Goal: Task Accomplishment & Management: Complete application form

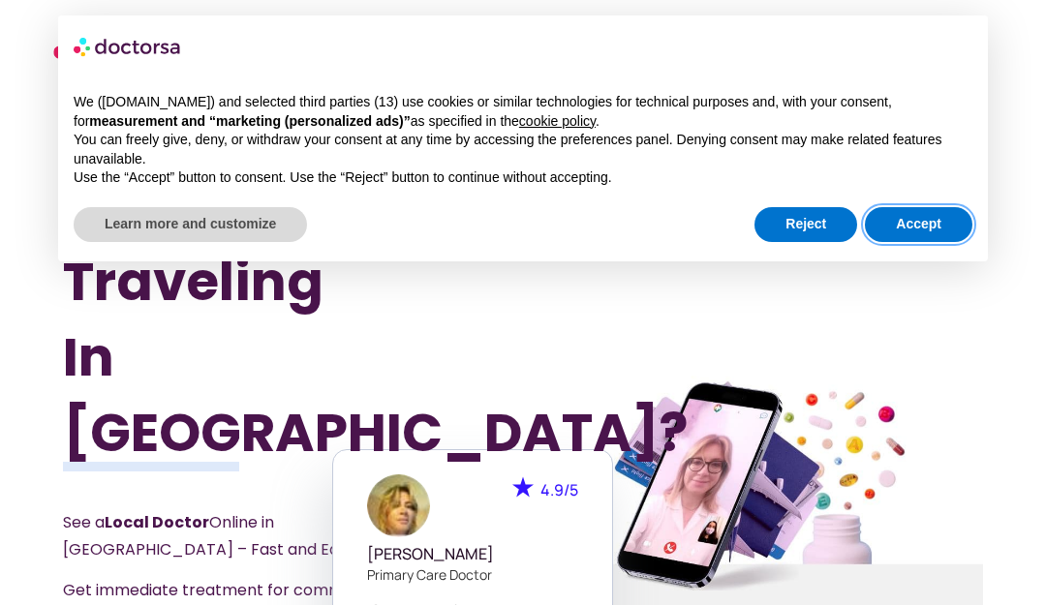
click at [936, 226] on button "Accept" at bounding box center [919, 224] width 108 height 35
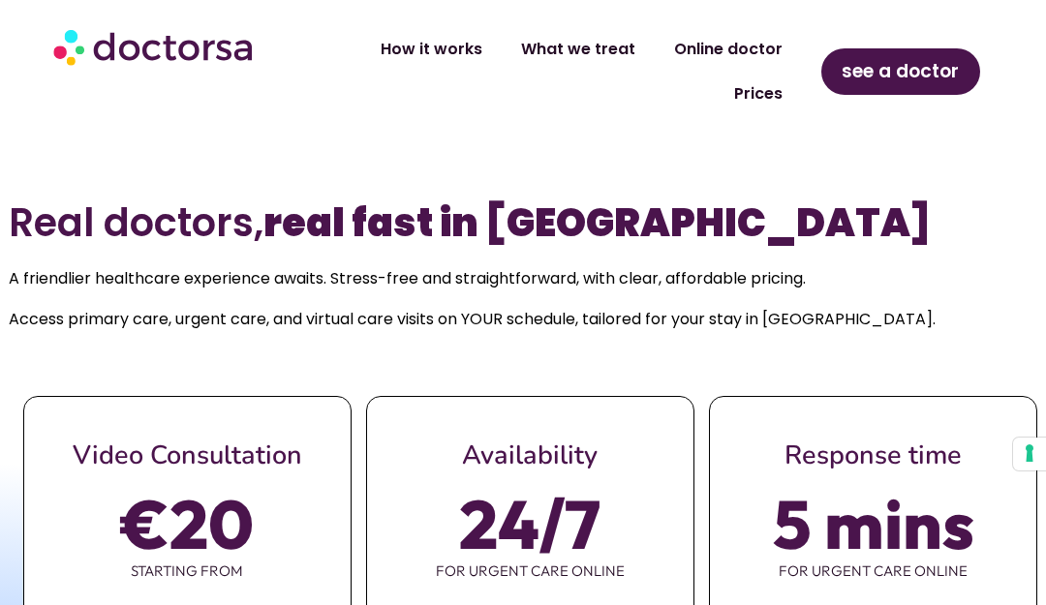
scroll to position [956, 0]
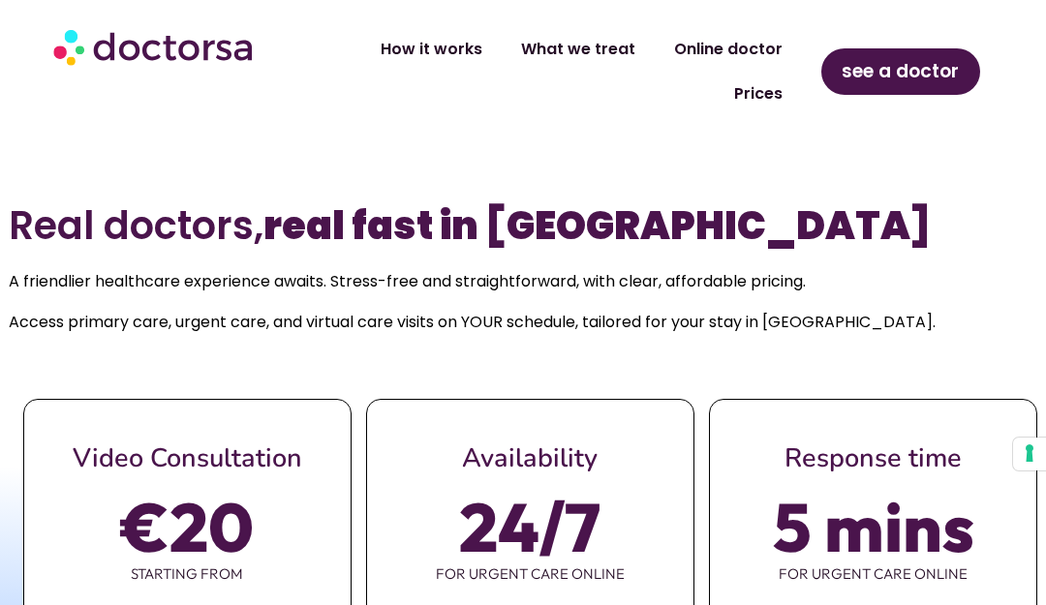
click at [969, 130] on div "How it works What we treat Online doctor Prices How it works What we treat Onli…" at bounding box center [523, 72] width 959 height 128
click at [921, 58] on span "see a doctor" at bounding box center [900, 71] width 117 height 31
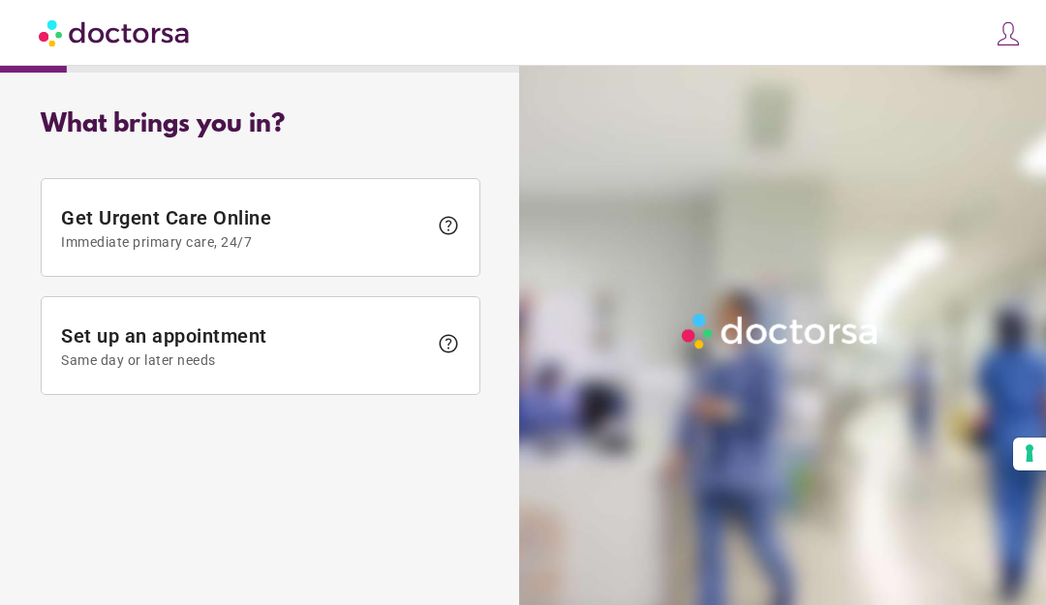
click at [261, 350] on span "Set up an appointment Same day or later needs" at bounding box center [244, 347] width 366 height 44
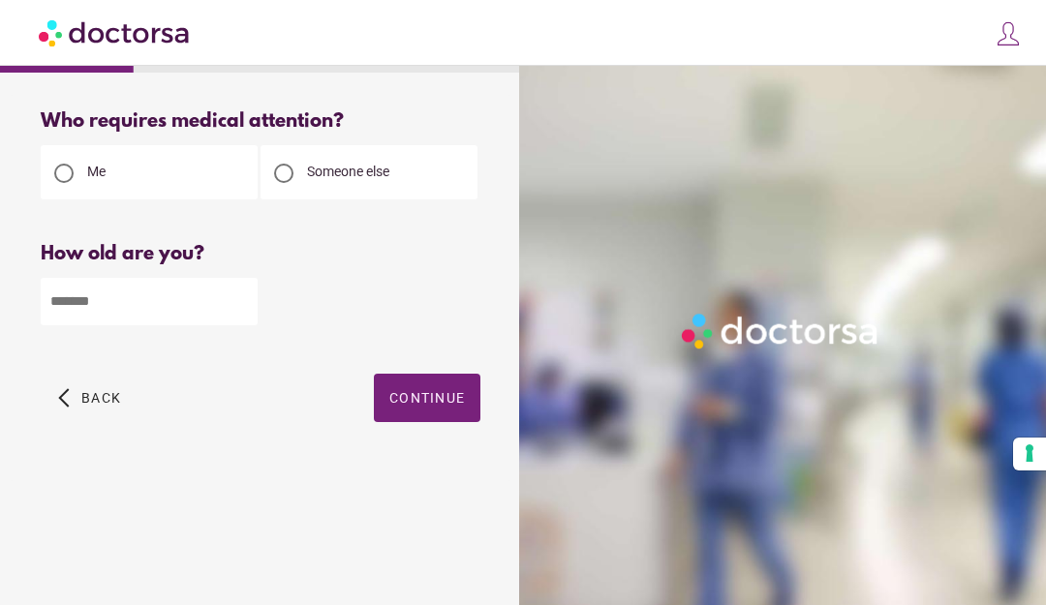
click at [171, 310] on input "number" at bounding box center [149, 301] width 217 height 47
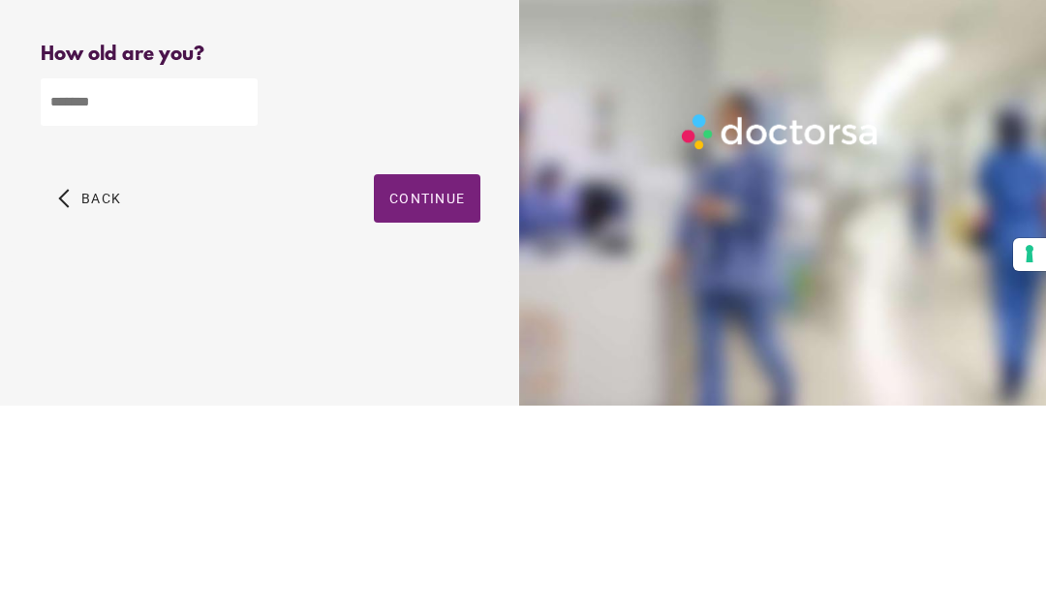
scroll to position [116, 0]
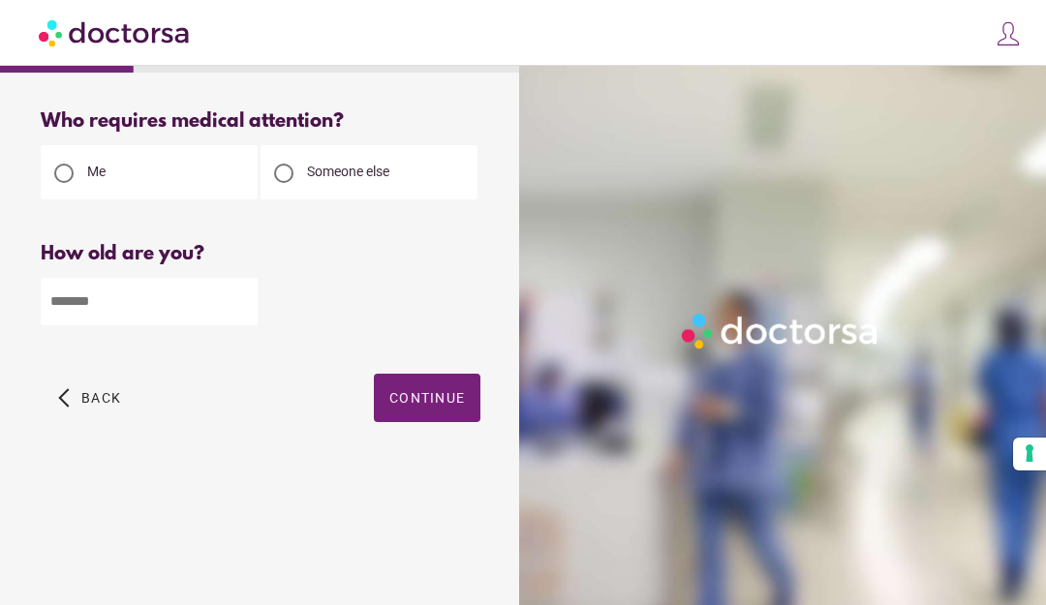
type input "**"
click at [362, 375] on div "What brings you in? Get Urgent Care Online Immediate primary care, 24/7 help Se…" at bounding box center [261, 328] width 502 height 466
click at [444, 390] on span "Continue" at bounding box center [427, 398] width 76 height 16
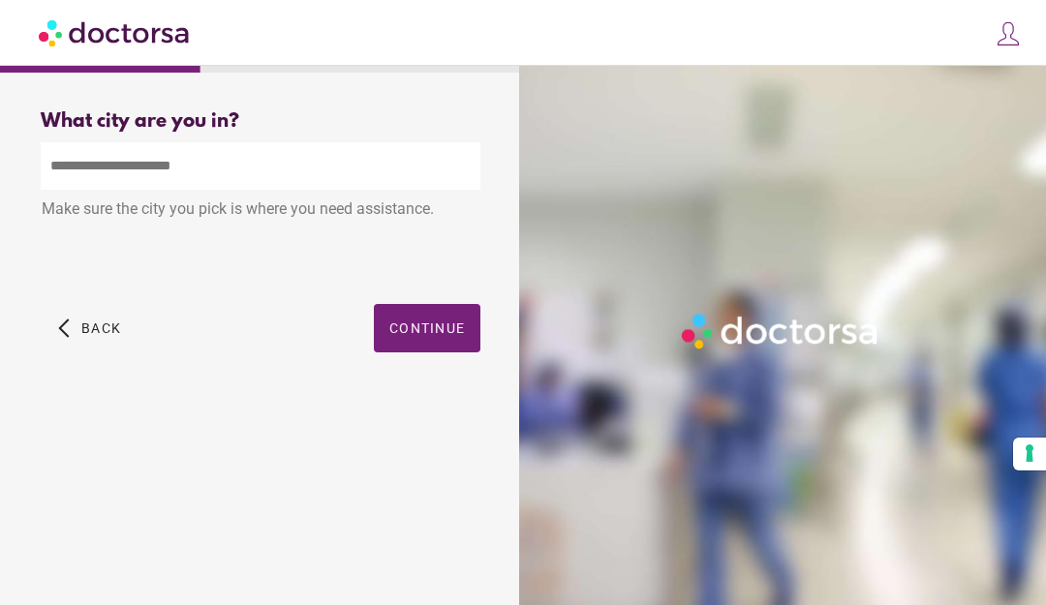
click at [434, 330] on span "Continue" at bounding box center [427, 329] width 76 height 16
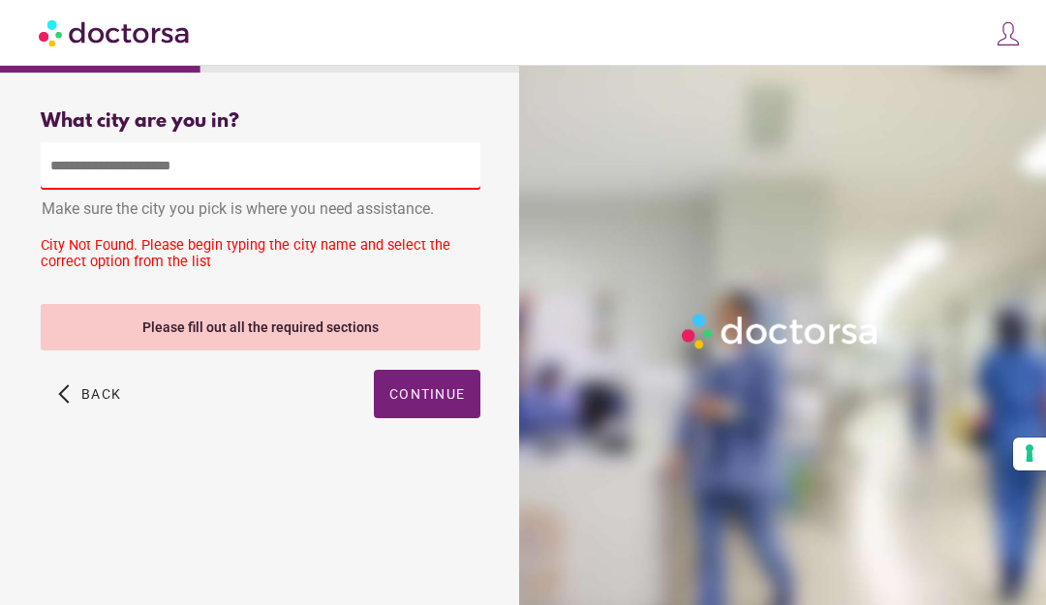
click at [80, 408] on span "button" at bounding box center [89, 394] width 78 height 48
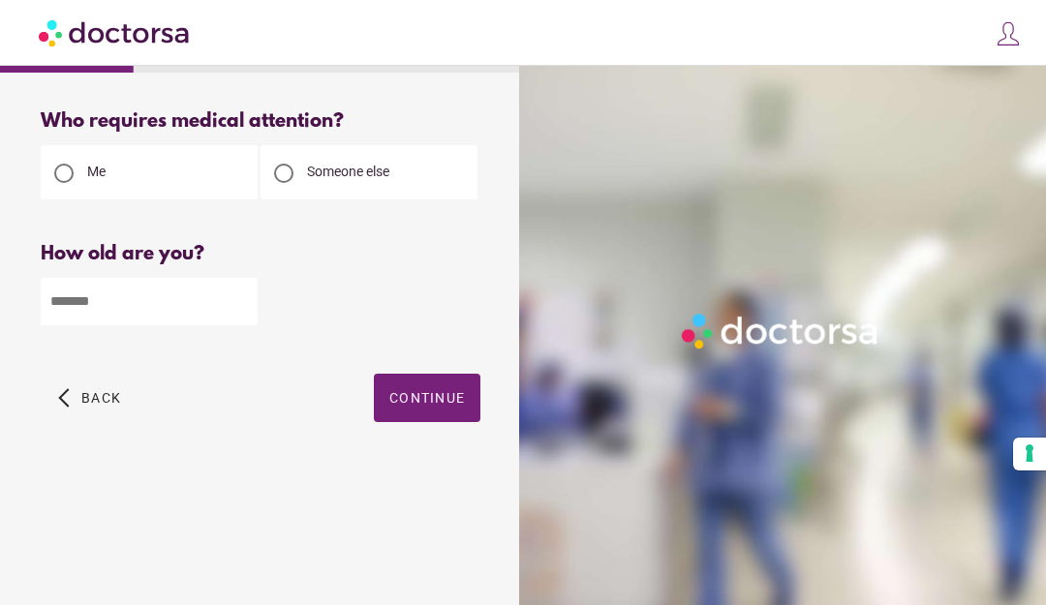
click at [452, 396] on span "Continue" at bounding box center [427, 398] width 76 height 16
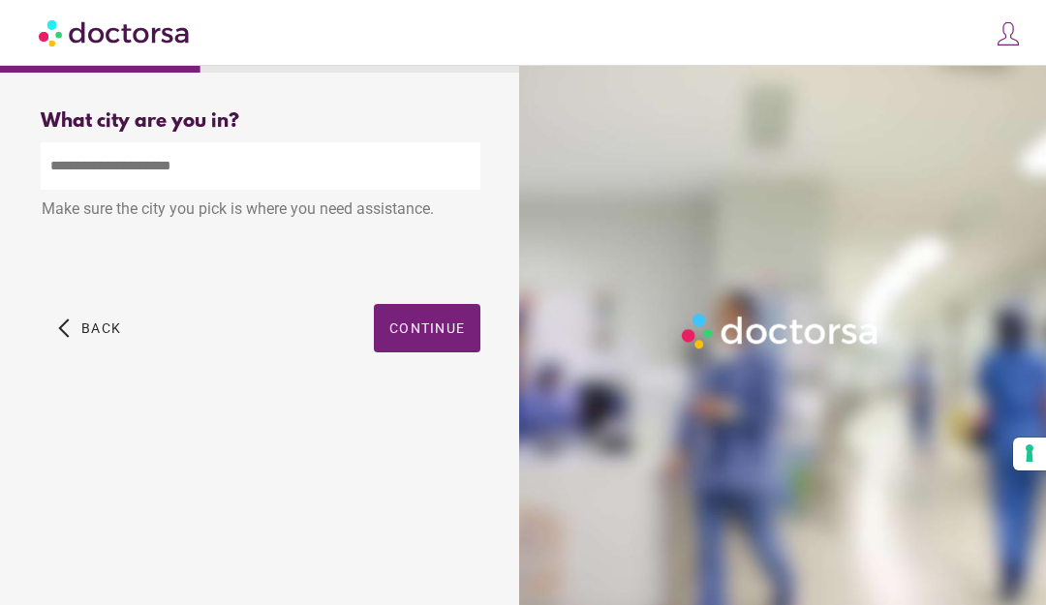
click at [182, 162] on input "text" at bounding box center [261, 165] width 440 height 47
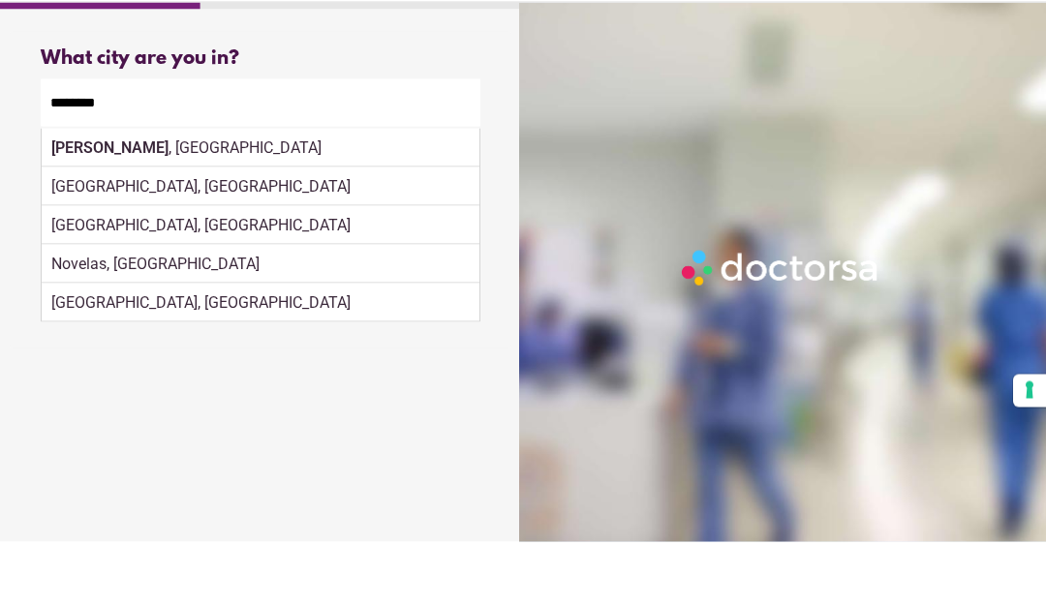
click at [183, 231] on div "Peñafiel, Spain" at bounding box center [261, 250] width 438 height 39
type input "**********"
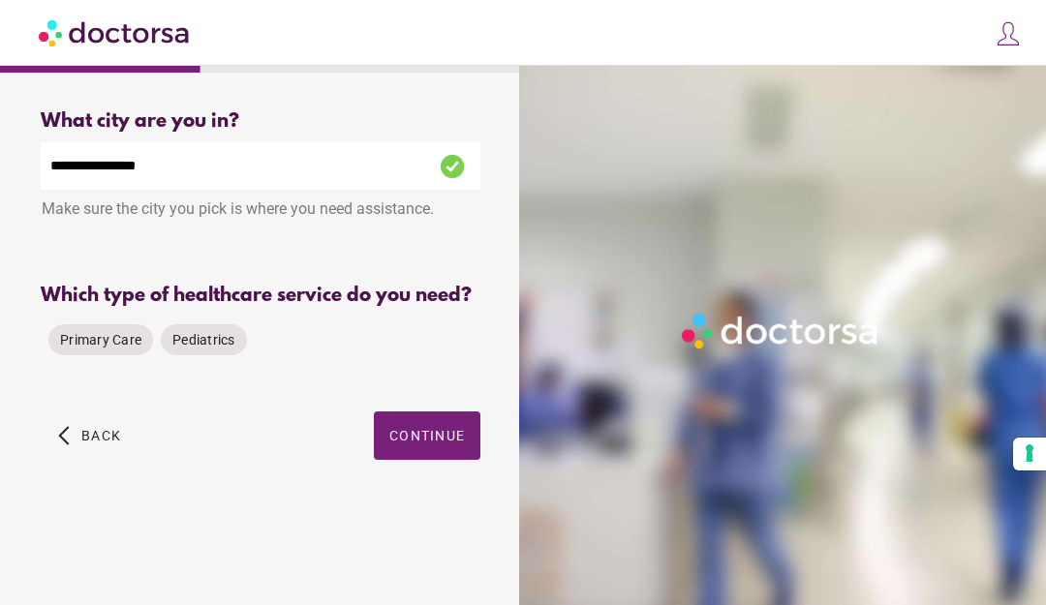
click at [108, 332] on span "Primary Care" at bounding box center [100, 340] width 81 height 16
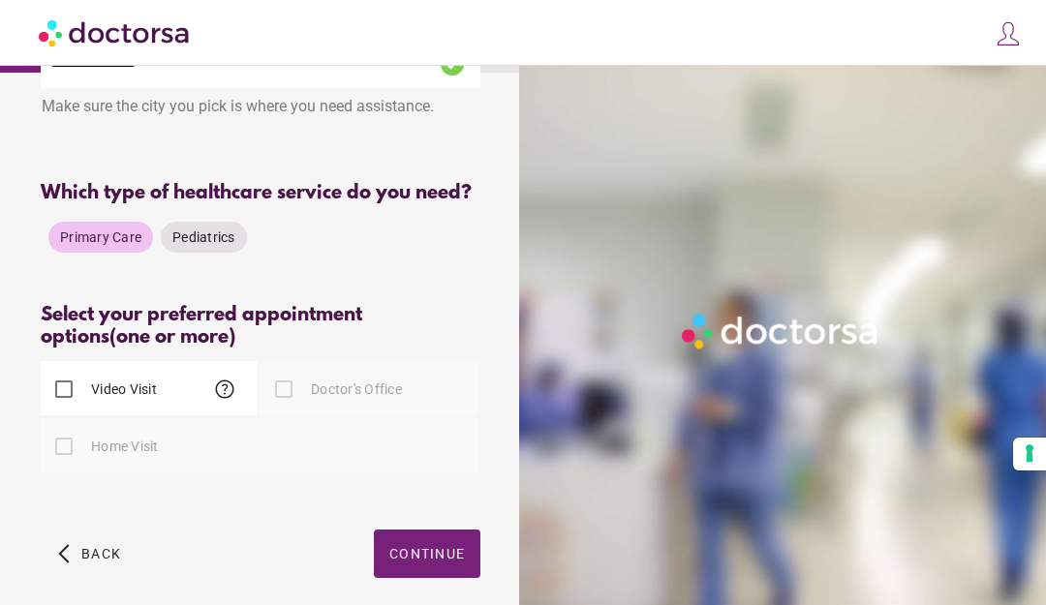
scroll to position [101, 0]
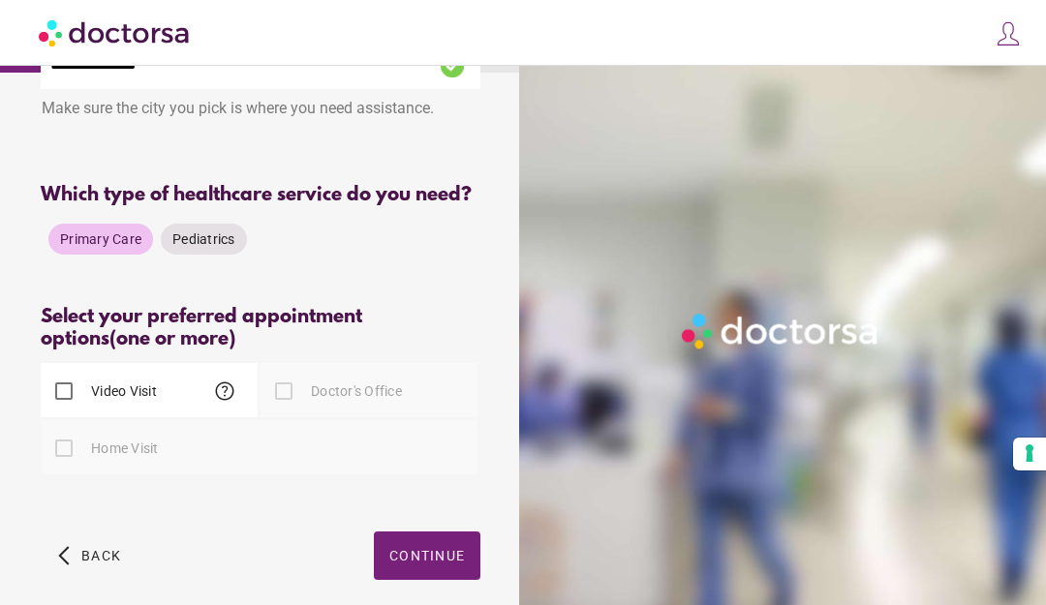
click at [442, 564] on span "Continue" at bounding box center [427, 556] width 76 height 16
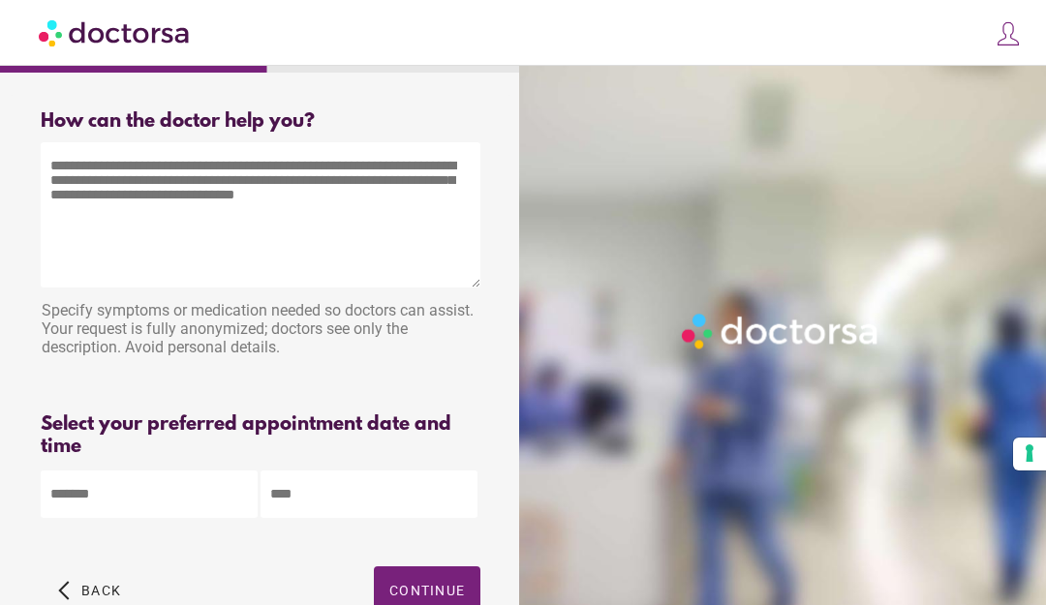
scroll to position [9, 0]
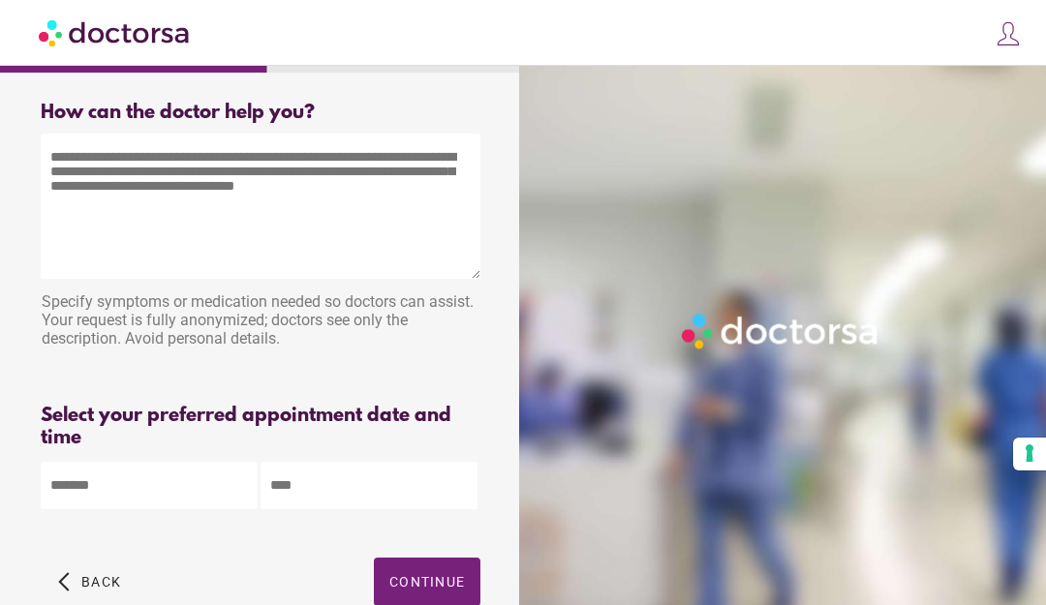
click at [373, 221] on textarea at bounding box center [261, 206] width 440 height 145
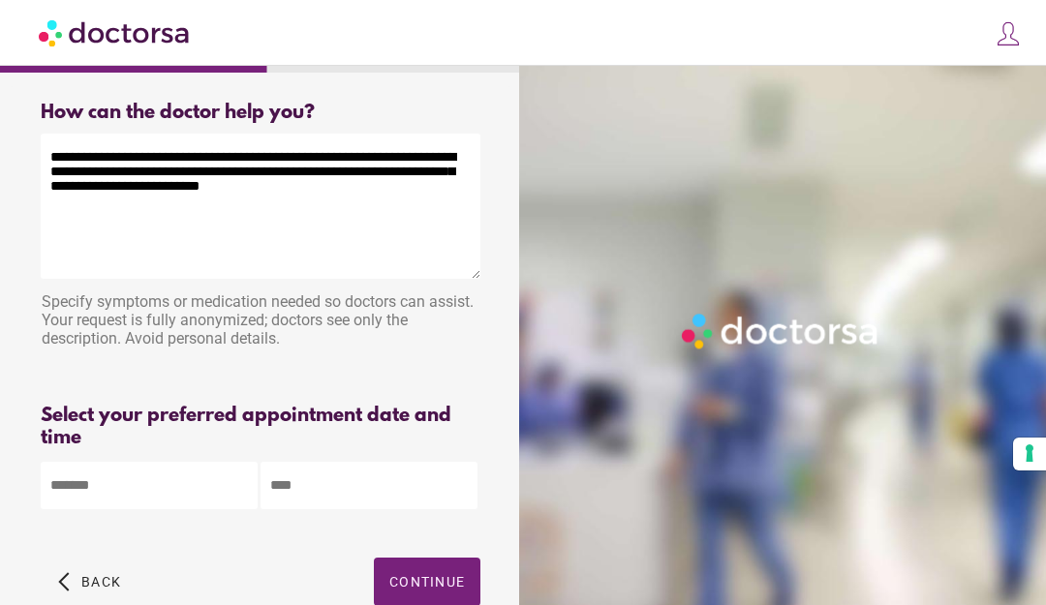
type textarea "**********"
click at [87, 490] on body "**********" at bounding box center [523, 352] width 1046 height 723
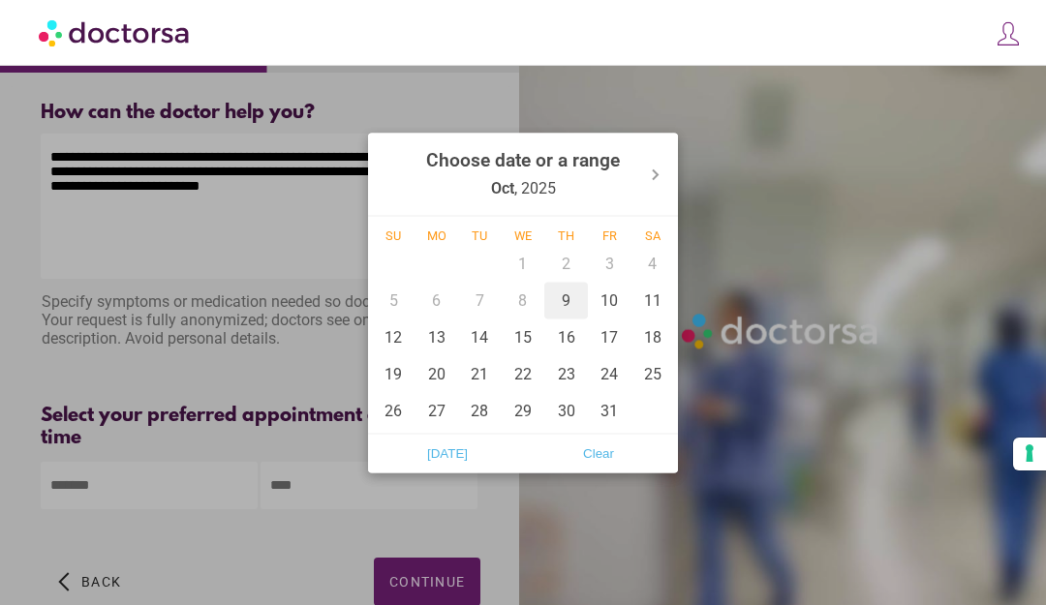
click at [571, 319] on div "9" at bounding box center [566, 300] width 44 height 37
type input "******"
click at [315, 499] on div at bounding box center [523, 302] width 1046 height 605
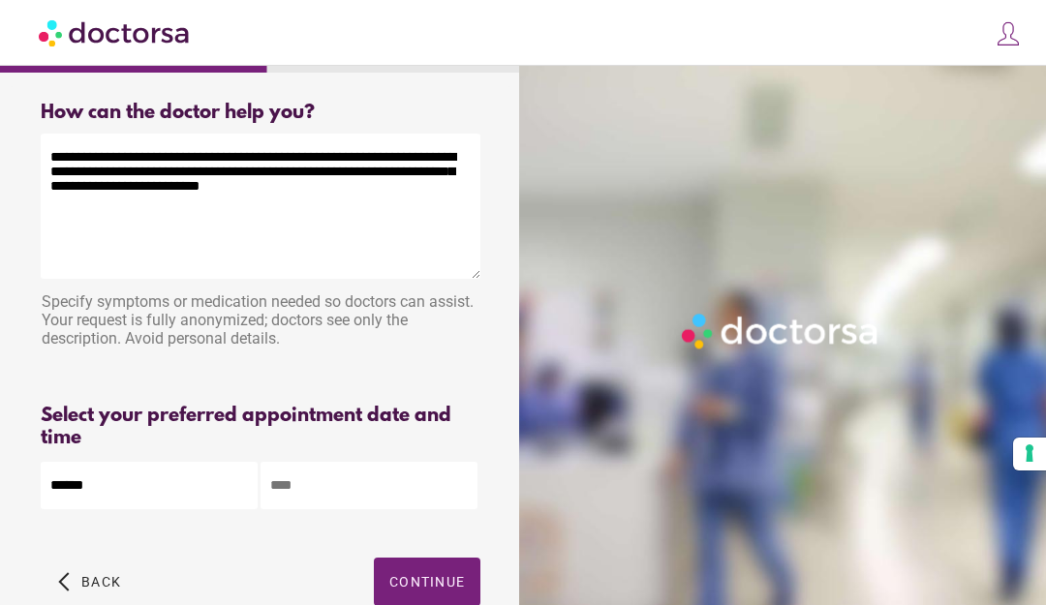
click at [347, 495] on input "text" at bounding box center [369, 485] width 217 height 47
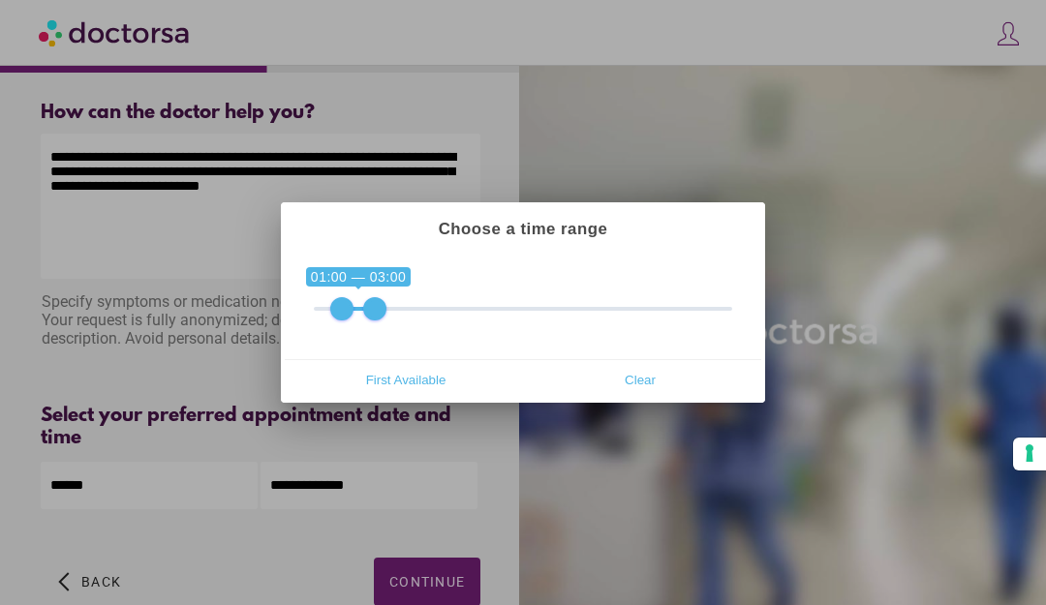
click at [426, 394] on span "First Available" at bounding box center [406, 379] width 223 height 29
type input "**********"
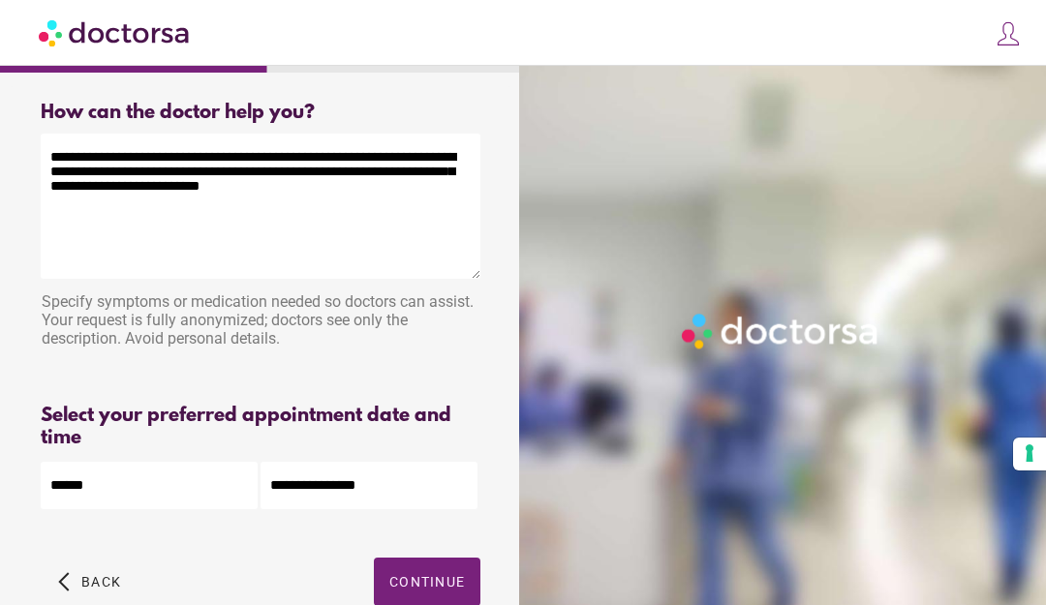
click at [448, 587] on span "Continue" at bounding box center [427, 582] width 76 height 16
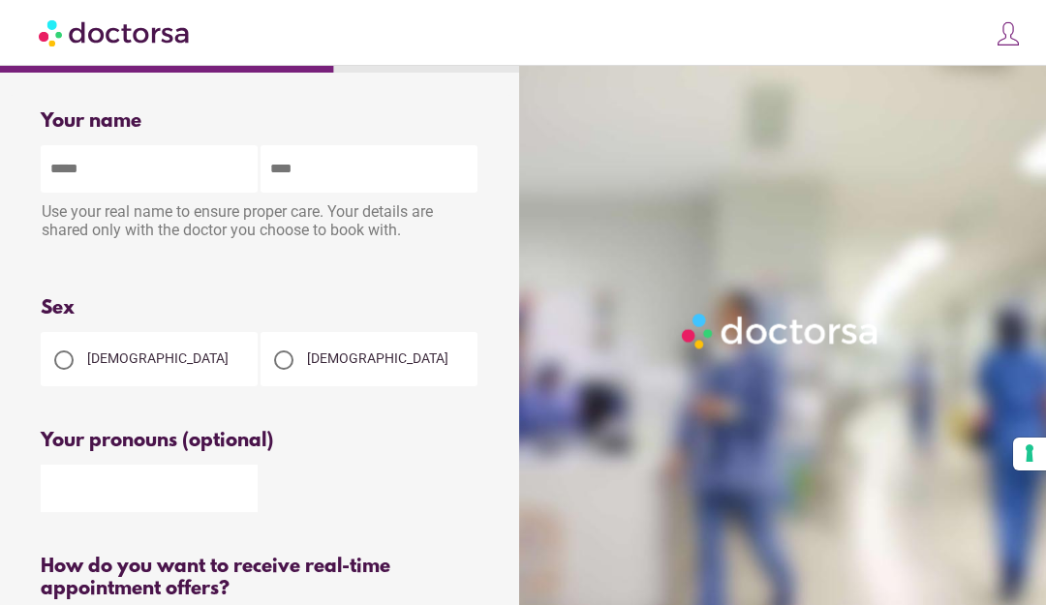
click at [74, 180] on input "text" at bounding box center [149, 168] width 217 height 47
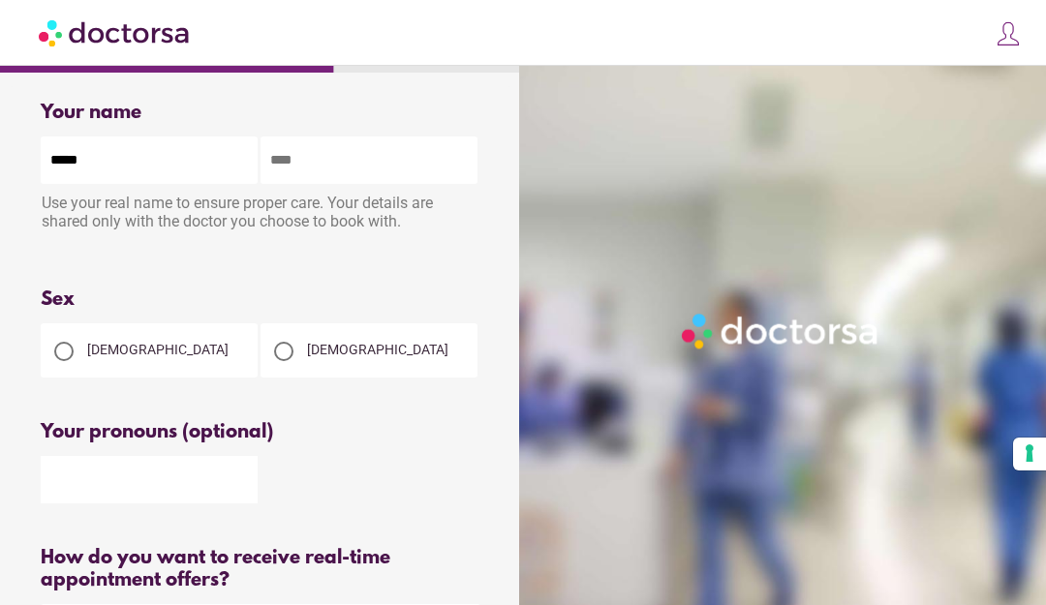
type input "****"
click at [335, 177] on input "text" at bounding box center [369, 160] width 217 height 47
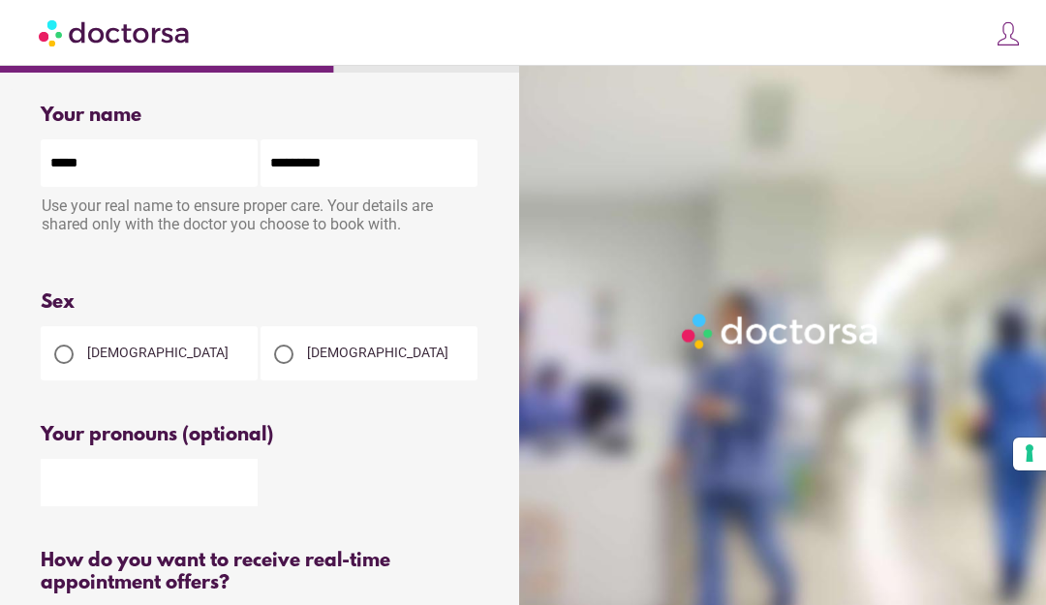
type input "********"
click at [287, 363] on div at bounding box center [283, 354] width 19 height 19
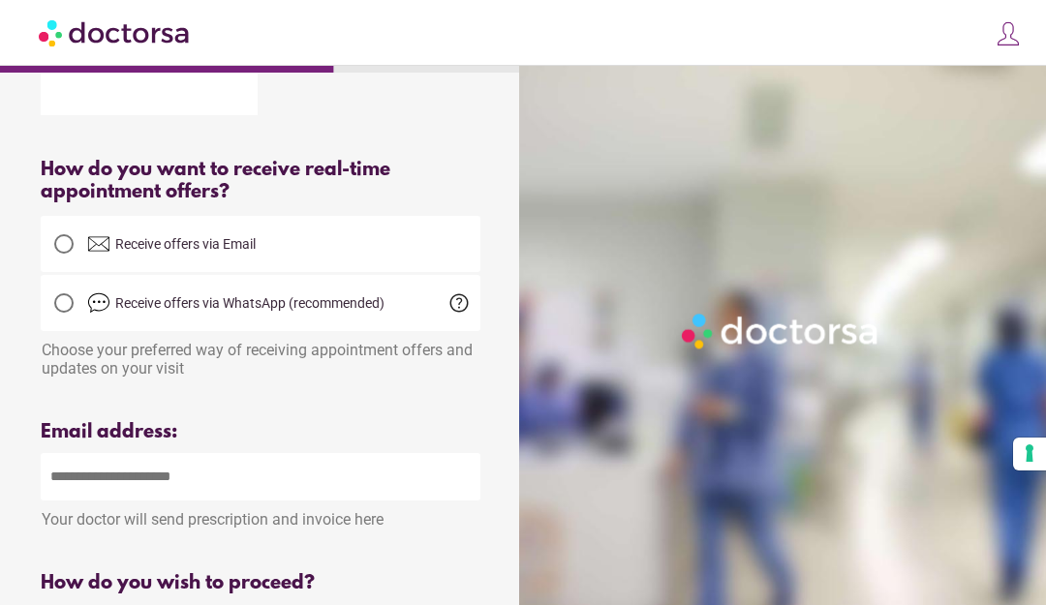
scroll to position [399, 0]
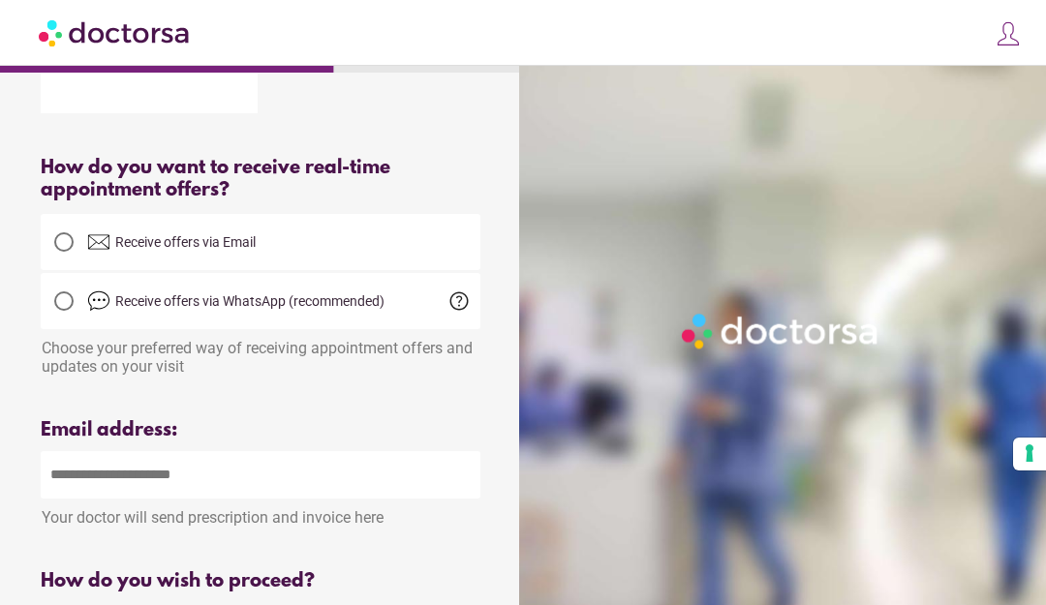
click at [227, 493] on input "email" at bounding box center [261, 474] width 440 height 47
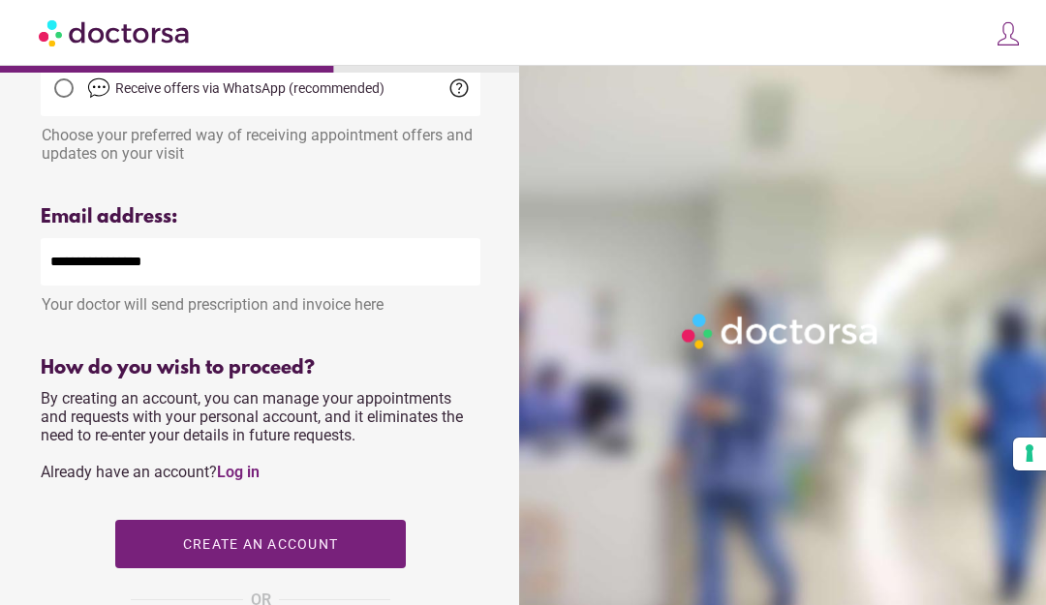
scroll to position [612, 0]
type input "**********"
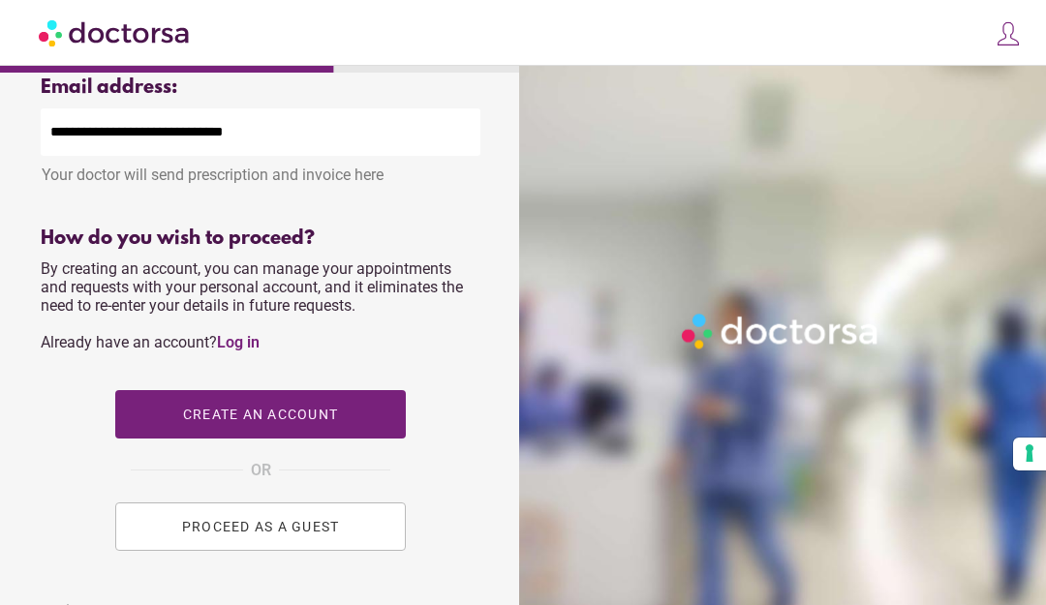
scroll to position [741, 0]
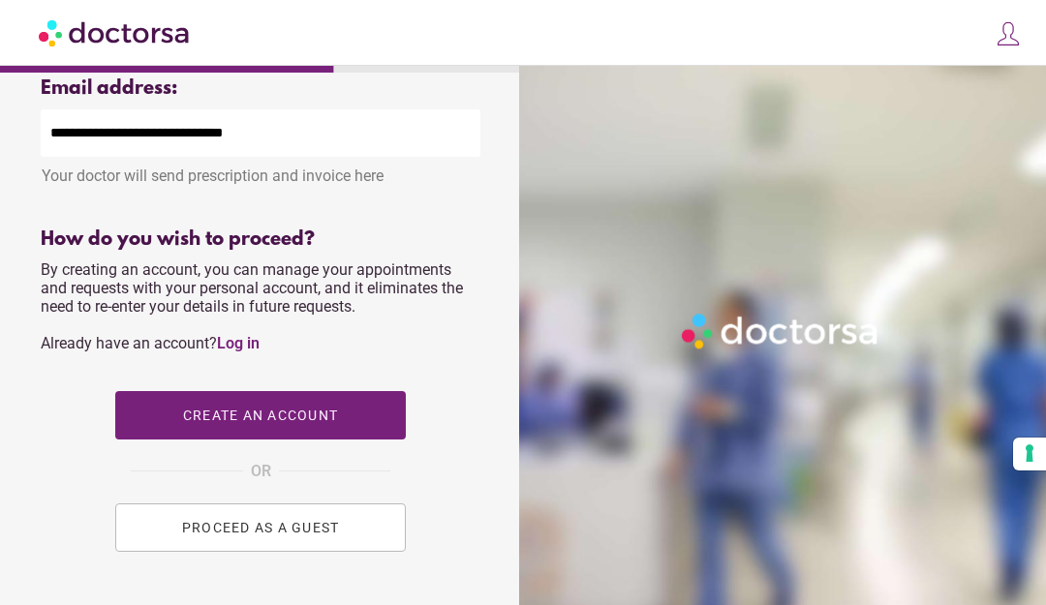
click at [349, 547] on button "PROCEED AS A GUEST" at bounding box center [260, 528] width 291 height 48
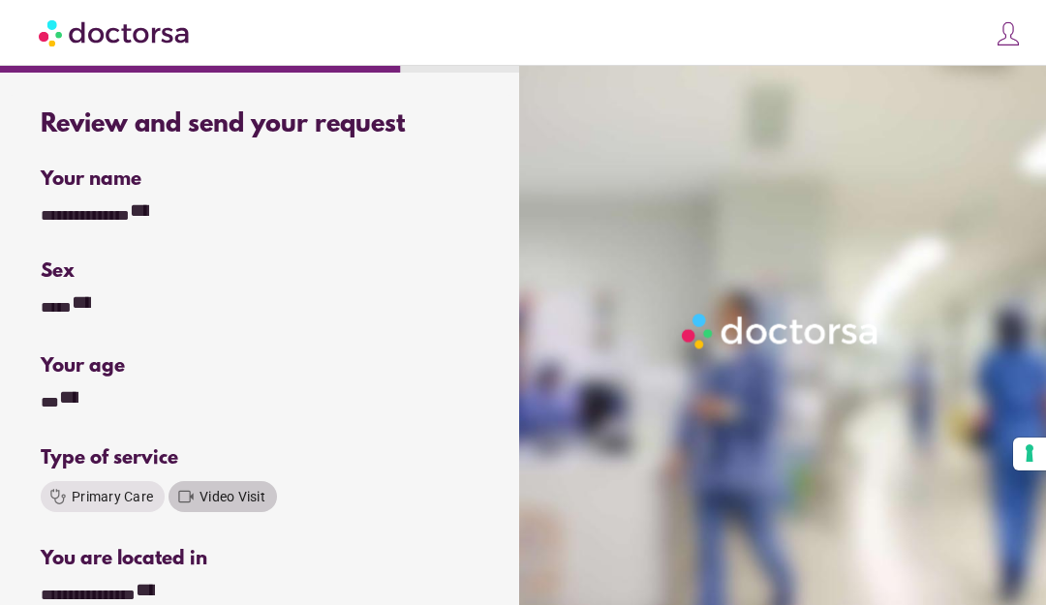
click at [245, 505] on span "Video Visit" at bounding box center [233, 497] width 66 height 16
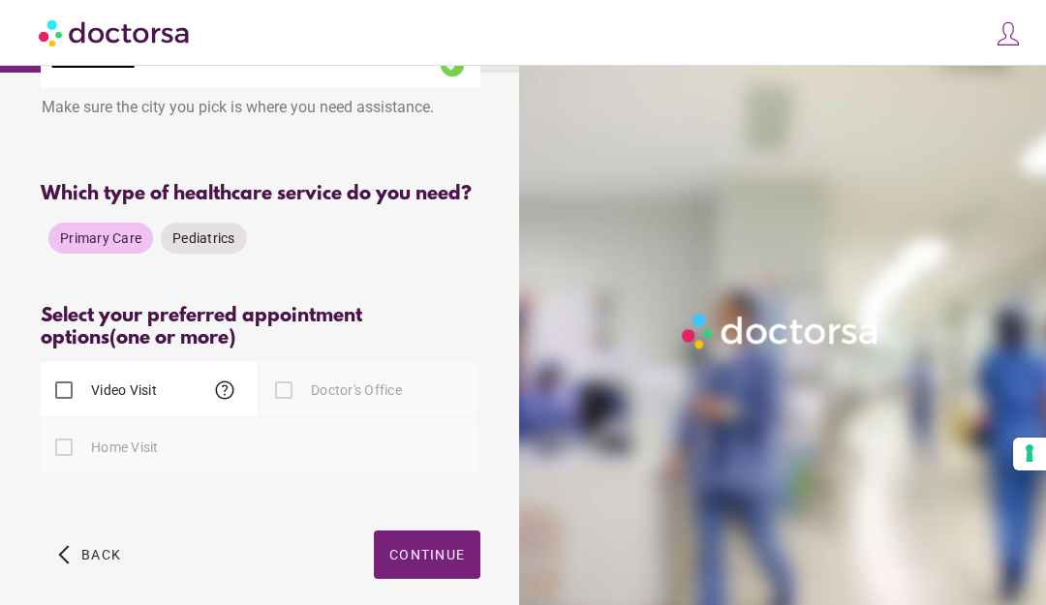
scroll to position [101, 0]
click at [461, 580] on span "button" at bounding box center [427, 556] width 107 height 48
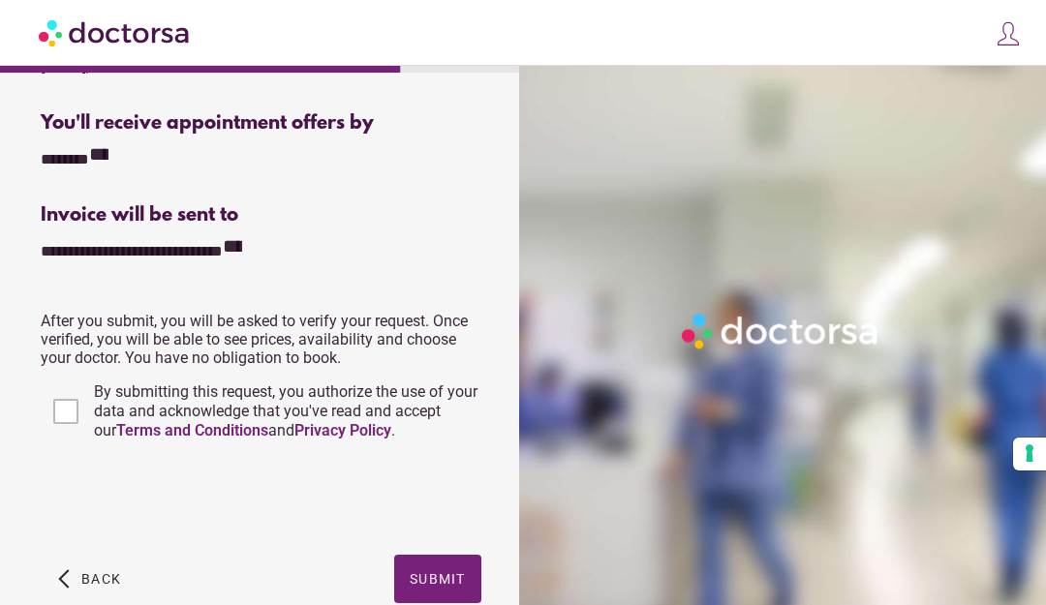
scroll to position [748, 0]
click at [460, 583] on span "Submit" at bounding box center [438, 581] width 56 height 16
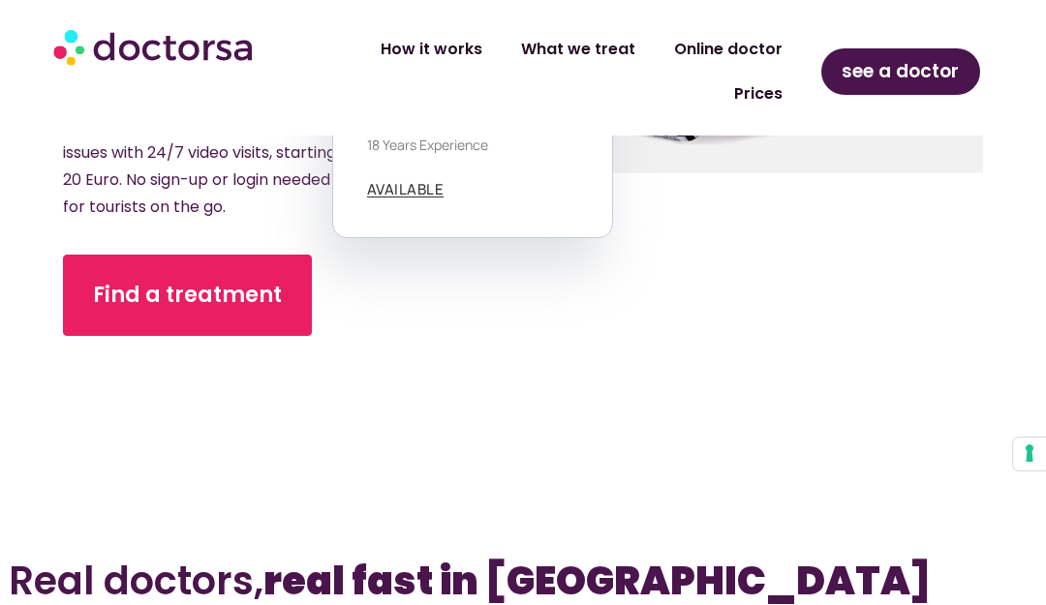
scroll to position [602, 0]
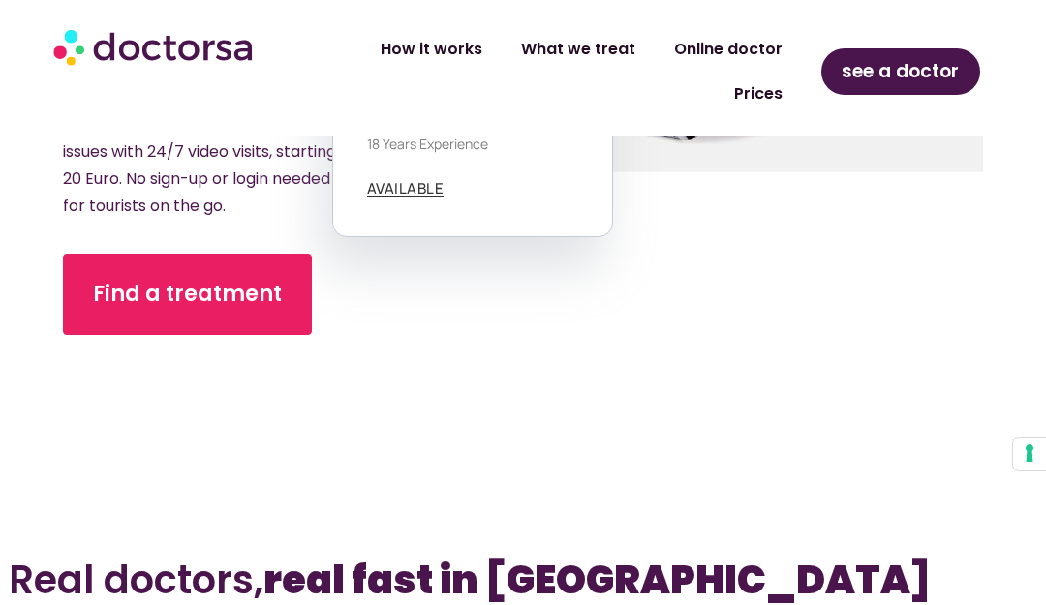
click at [119, 279] on span "Find a treatment" at bounding box center [187, 294] width 189 height 31
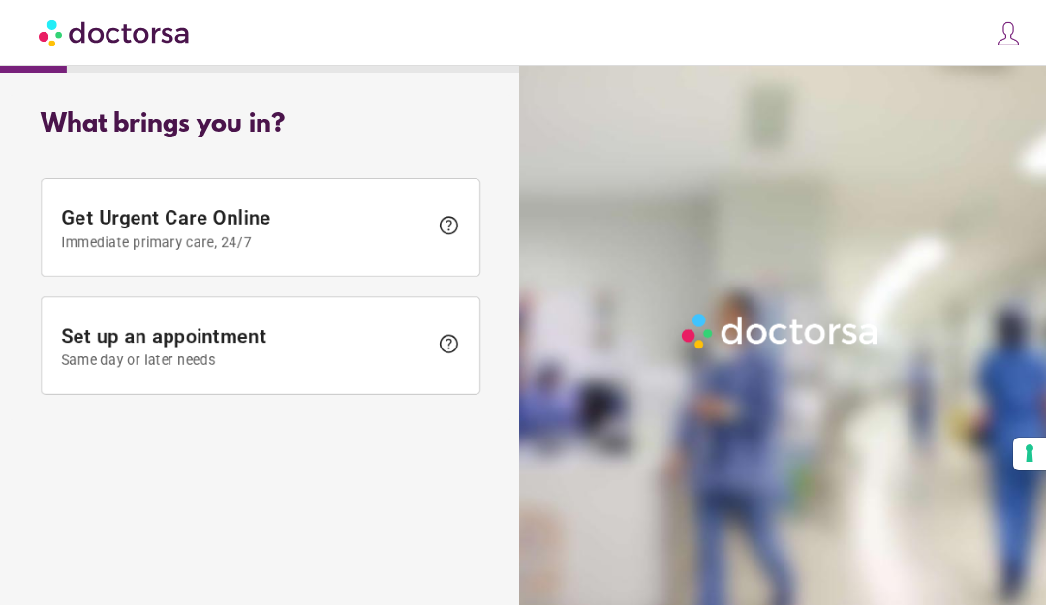
scroll to position [38, 0]
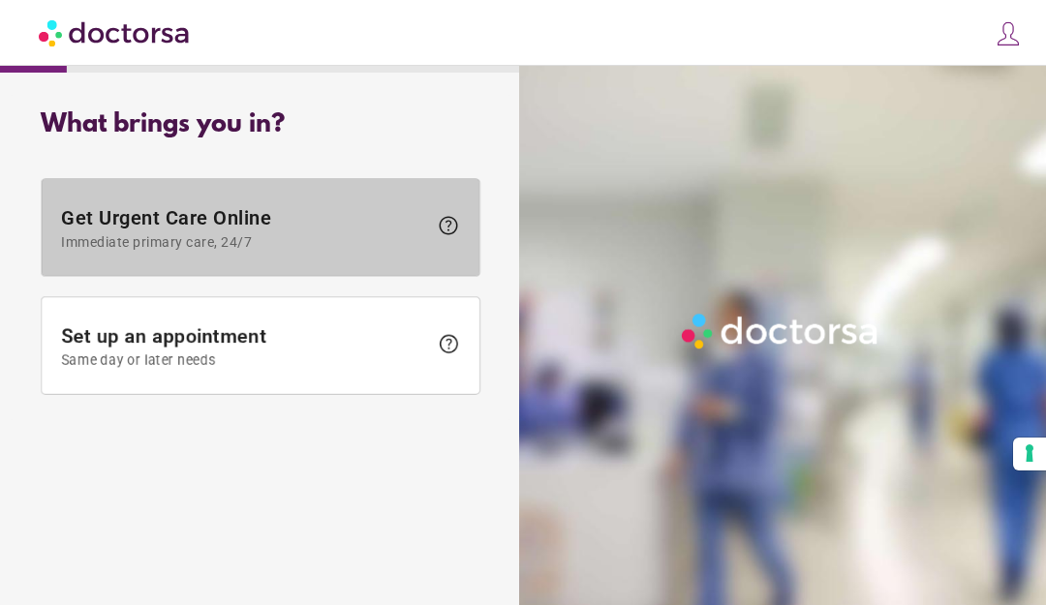
click at [459, 214] on span "help" at bounding box center [448, 225] width 23 height 23
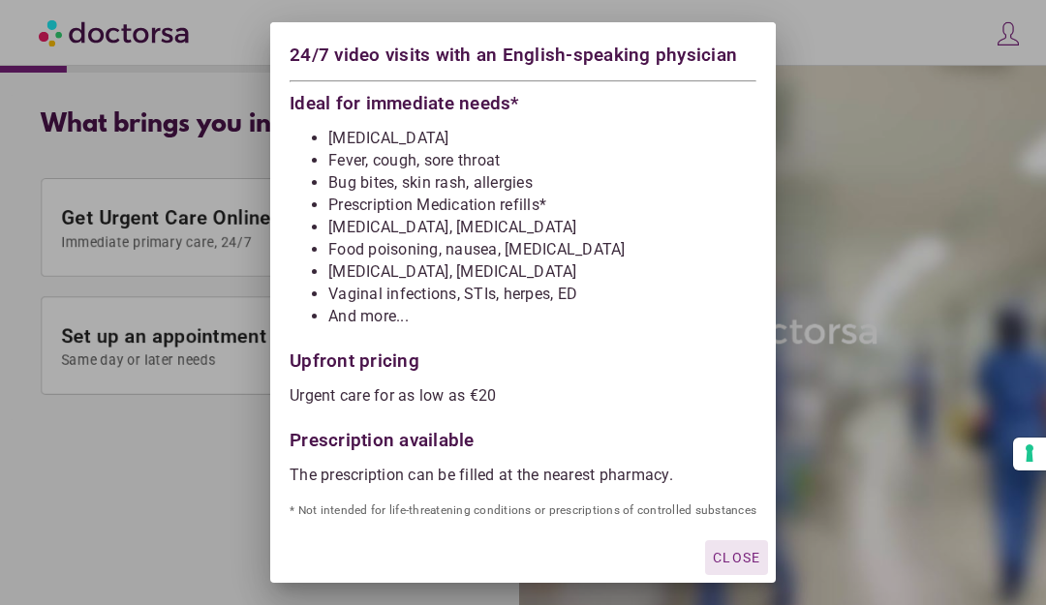
scroll to position [116, 0]
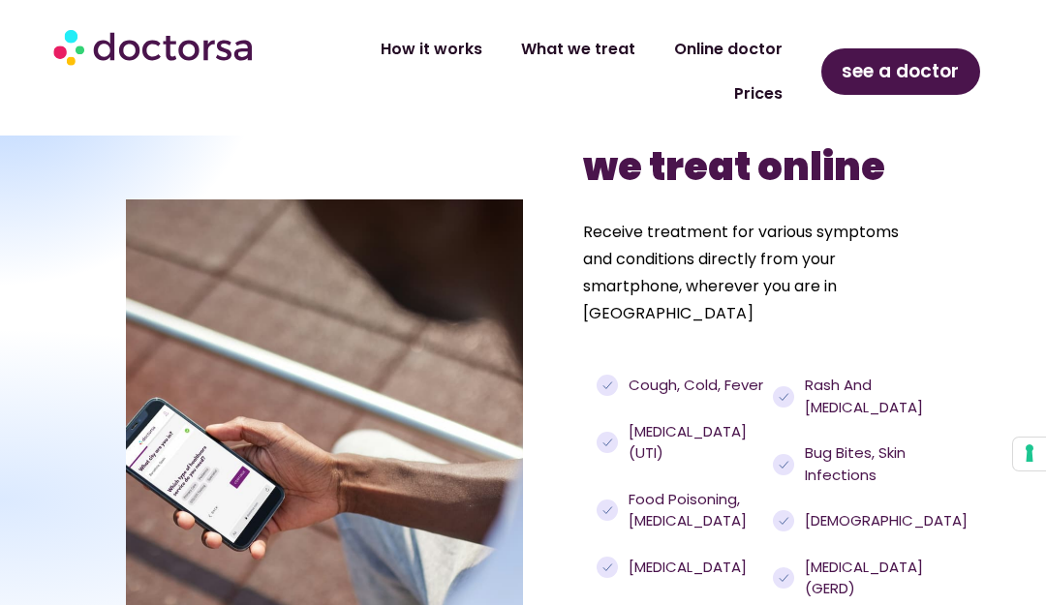
scroll to position [1647, 0]
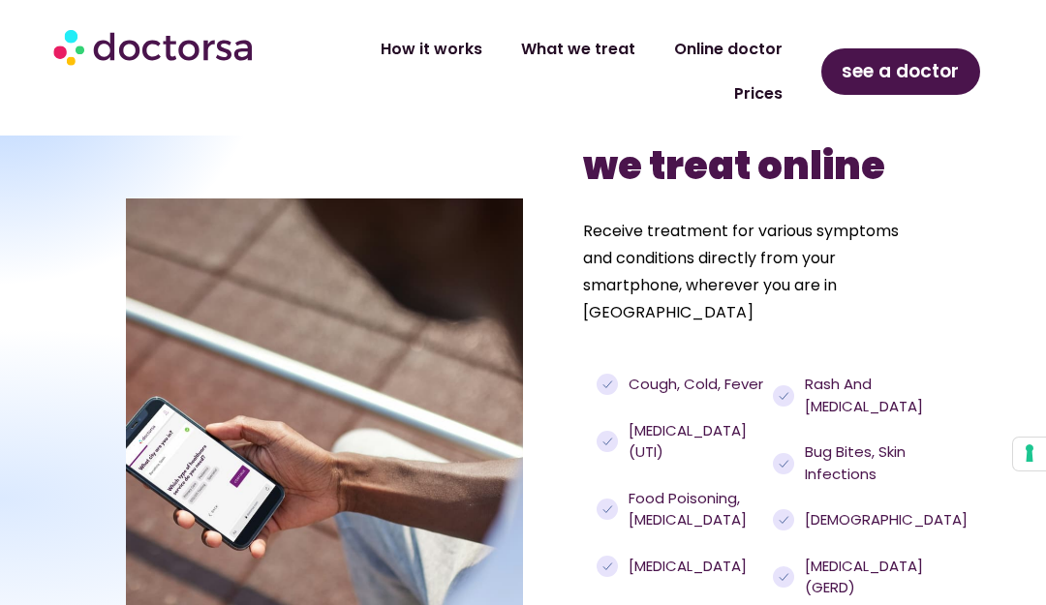
click at [667, 420] on span "Urinary tract infections (UTI)" at bounding box center [694, 442] width 140 height 44
